Goal: Navigation & Orientation: Find specific page/section

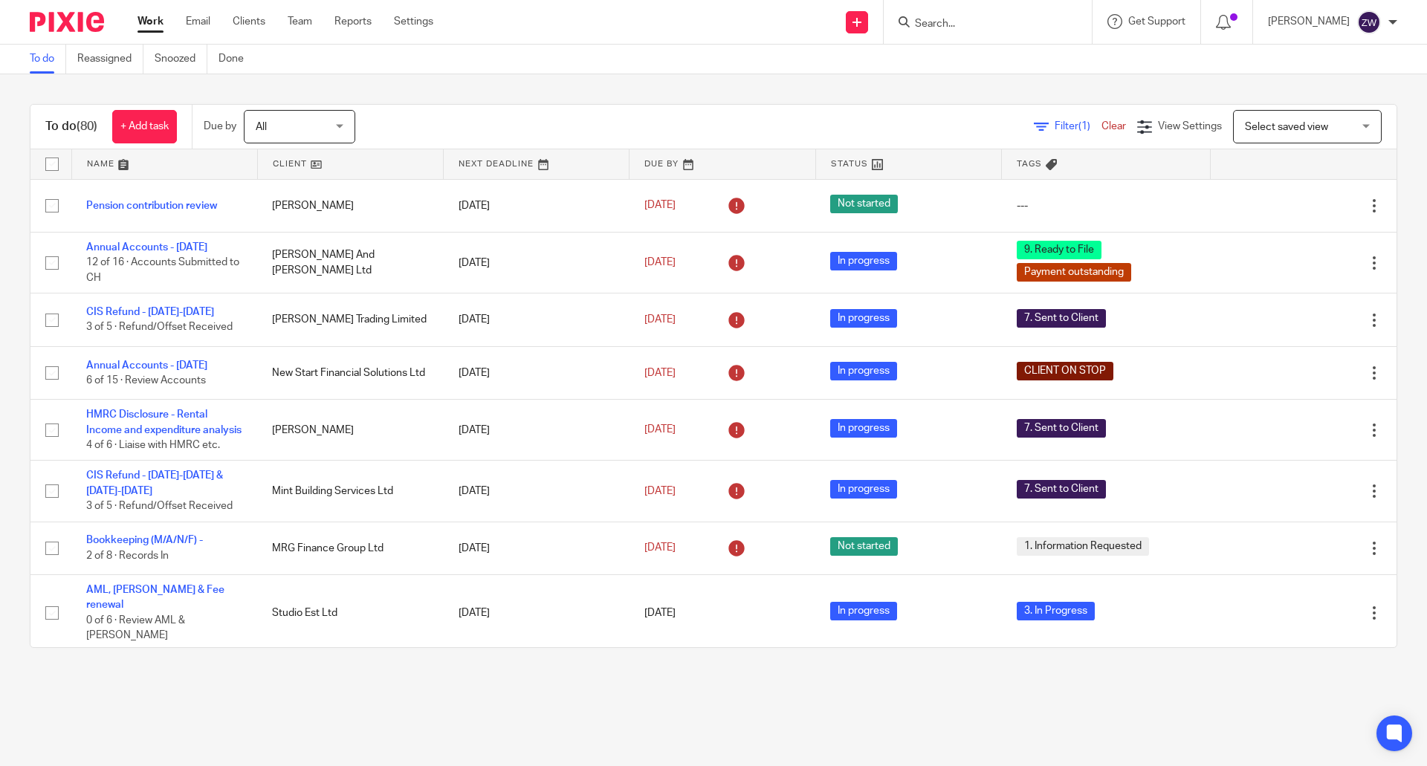
scroll to position [3419, 0]
click at [300, 21] on link "Team" at bounding box center [300, 21] width 25 height 15
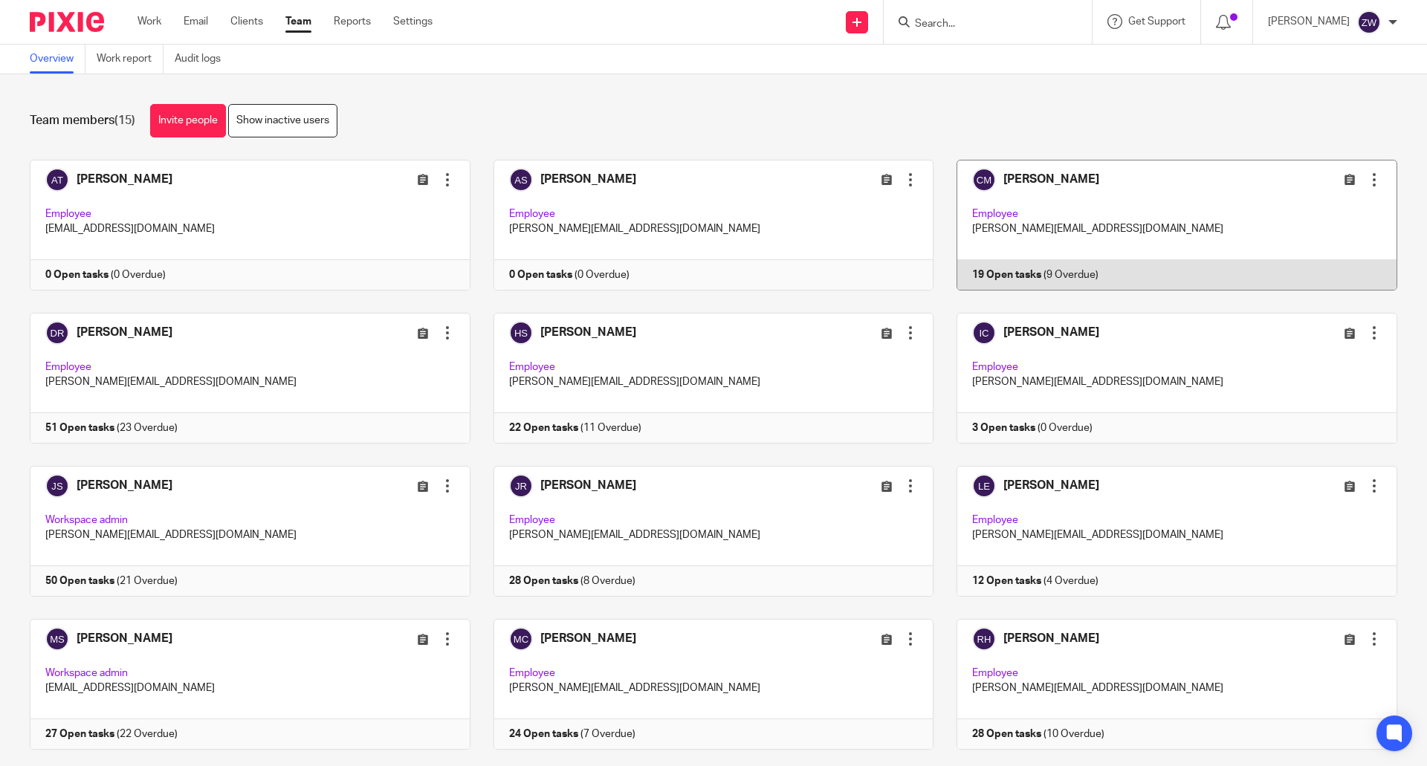
click at [1021, 182] on link at bounding box center [1166, 225] width 464 height 131
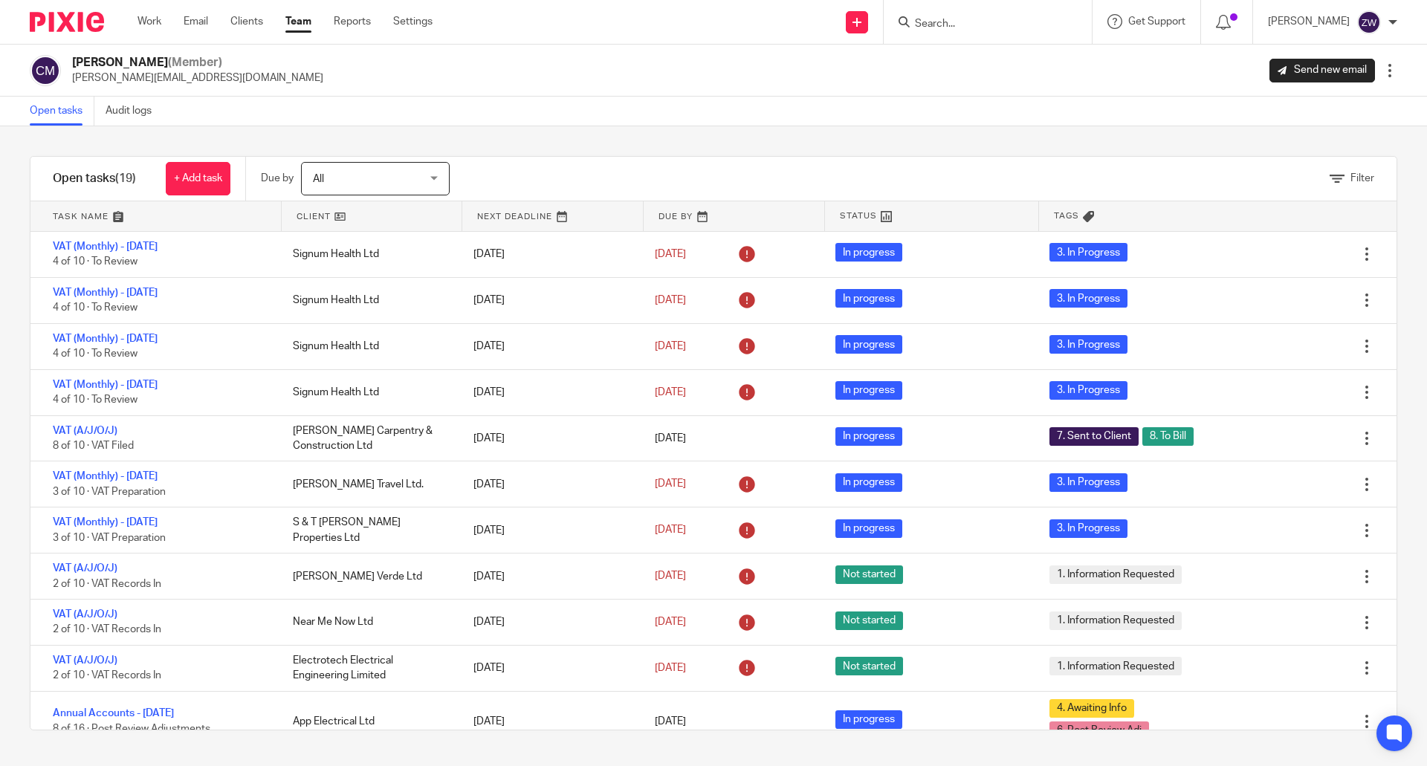
click at [304, 19] on link "Team" at bounding box center [298, 21] width 26 height 15
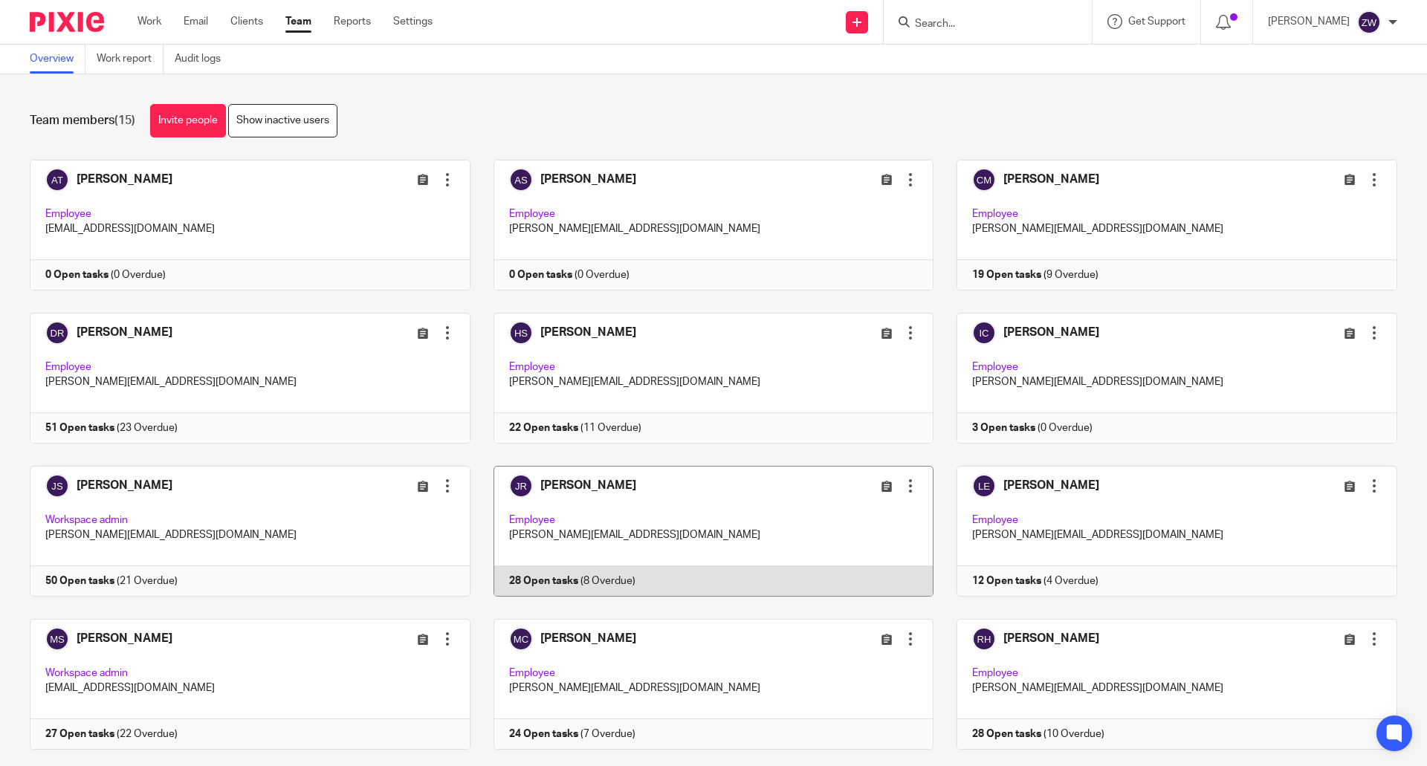
scroll to position [189, 0]
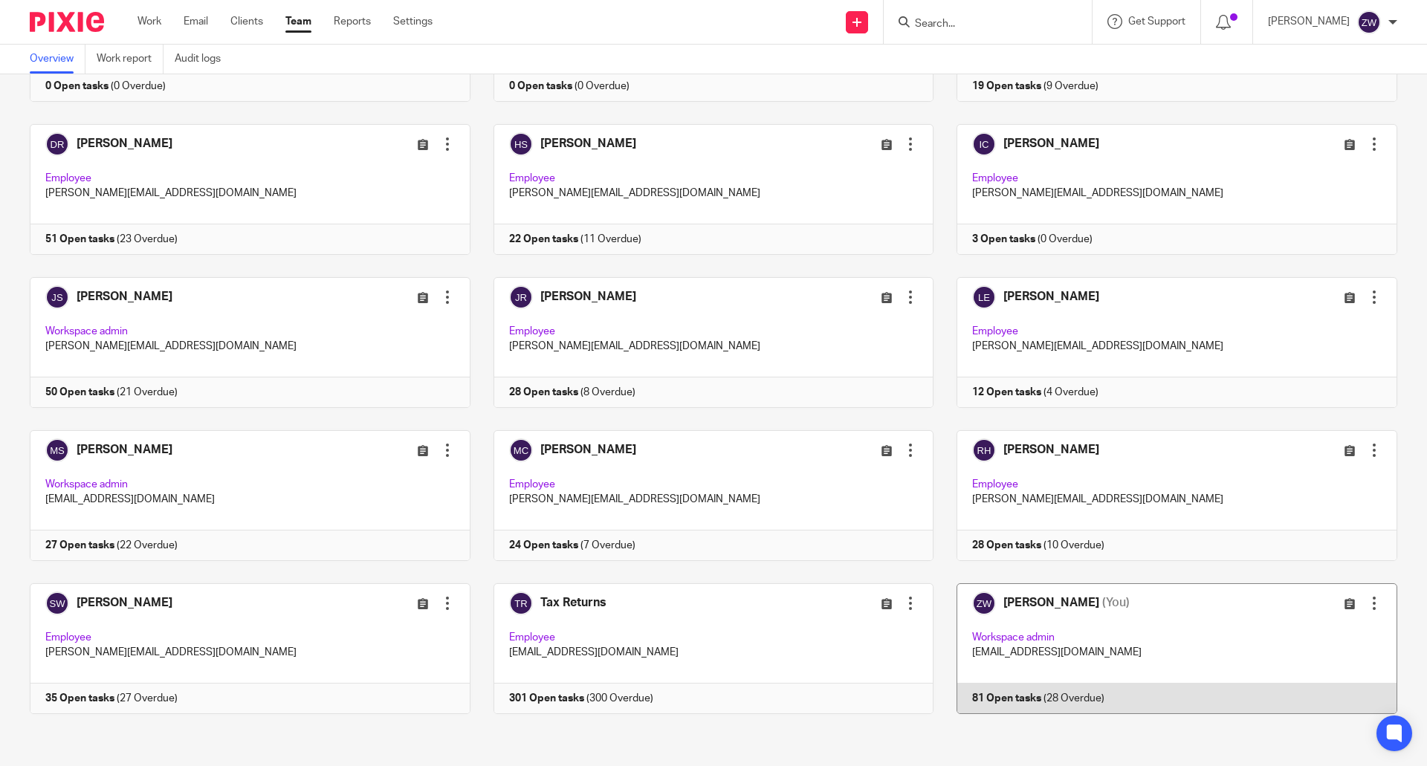
click at [1023, 603] on link at bounding box center [1166, 648] width 464 height 131
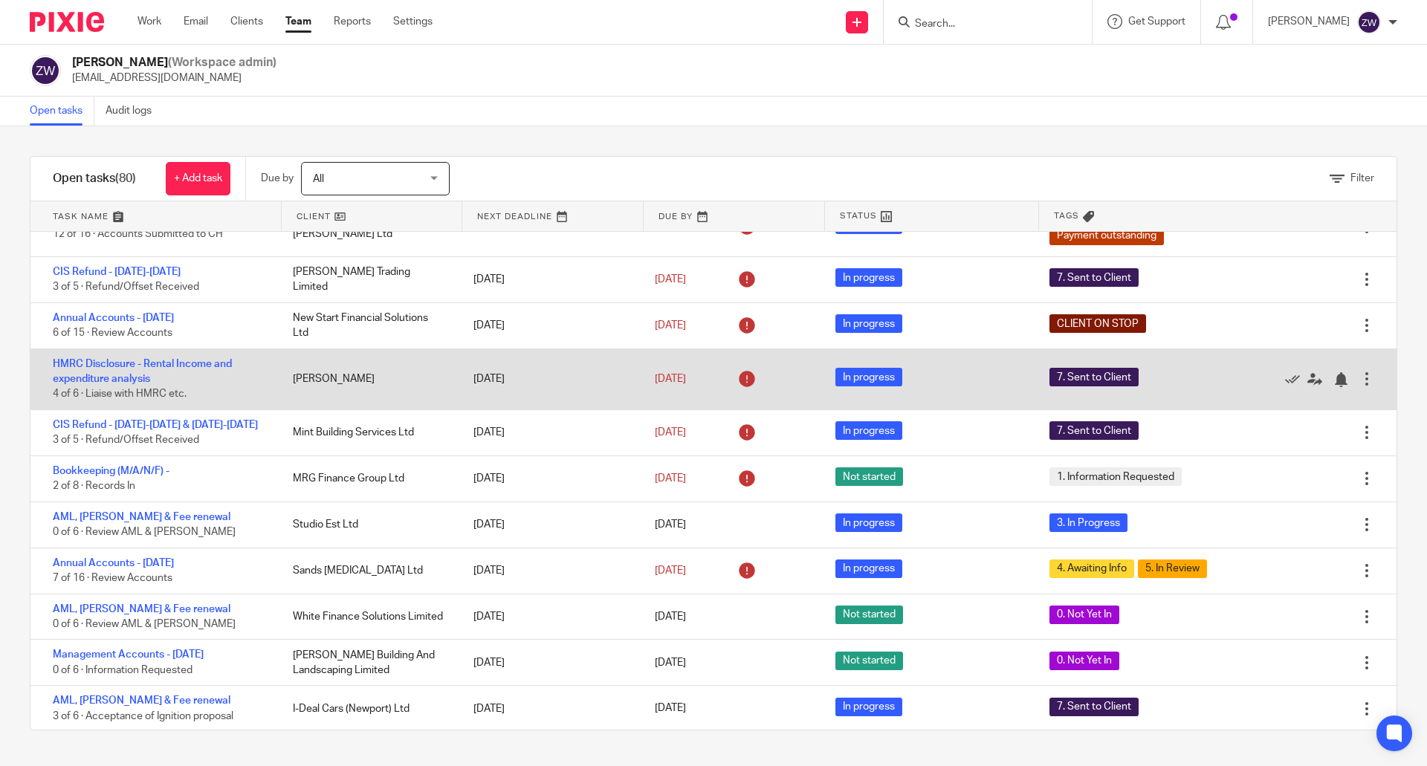
scroll to position [149, 0]
